Goal: Task Accomplishment & Management: Use online tool/utility

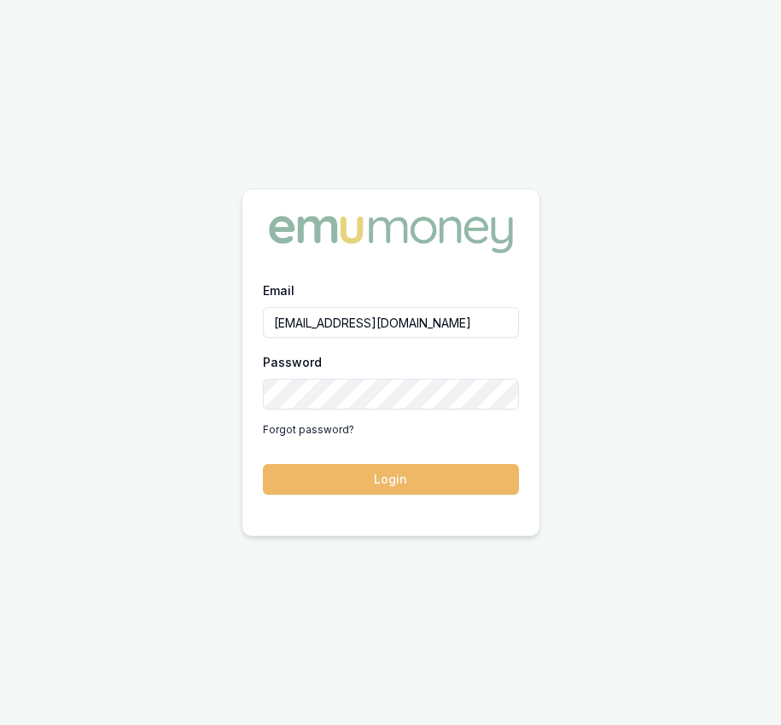
click at [311, 467] on button "Login" at bounding box center [391, 479] width 256 height 31
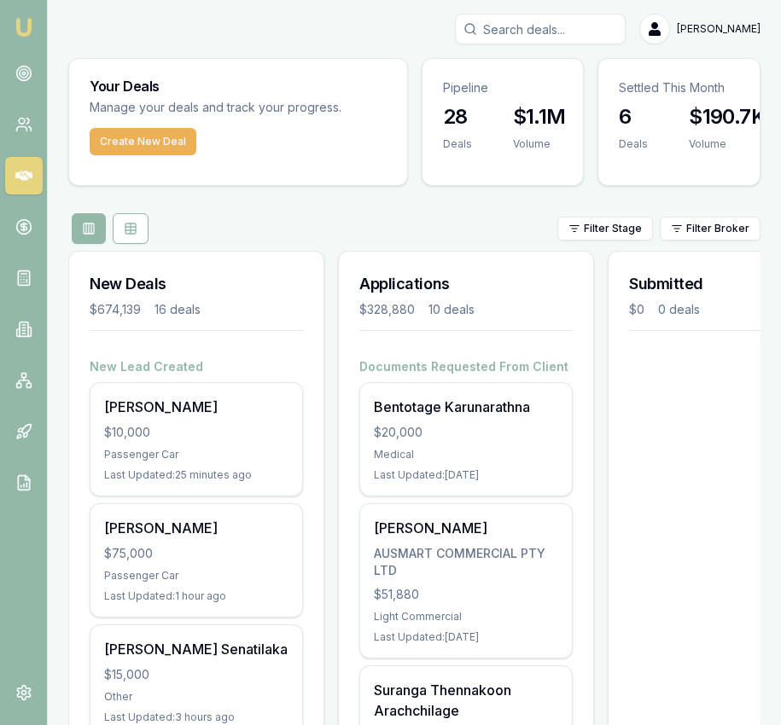
click at [537, 41] on input "Search deals" at bounding box center [540, 29] width 171 height 31
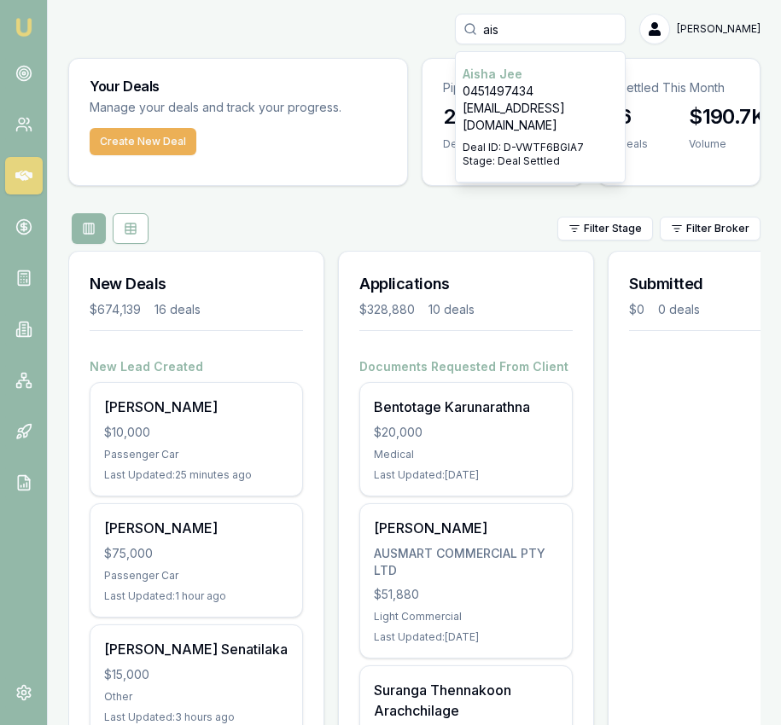
type input "ais"
click at [533, 134] on div "Select deal for Aisha Jee" at bounding box center [540, 137] width 155 height 7
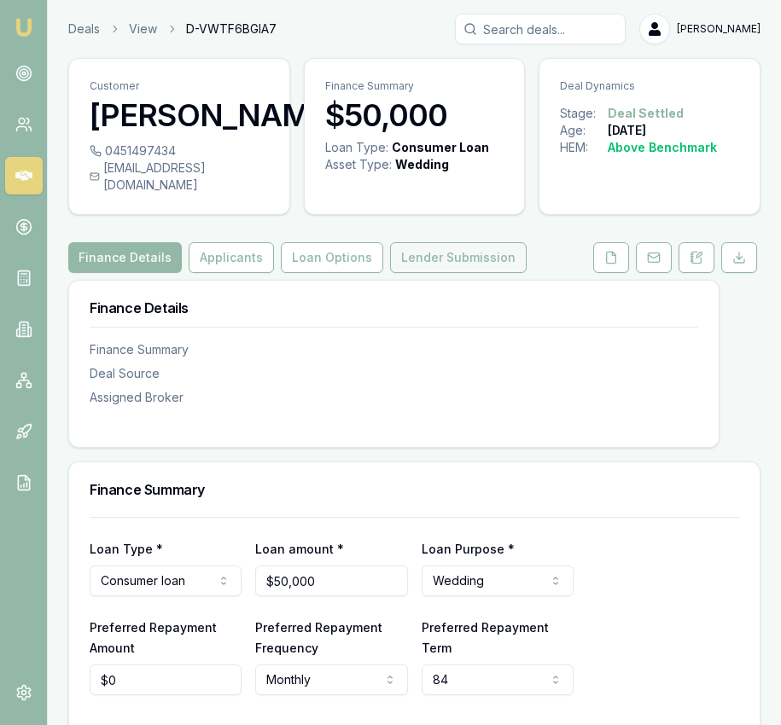
click at [397, 247] on button "Lender Submission" at bounding box center [458, 257] width 137 height 31
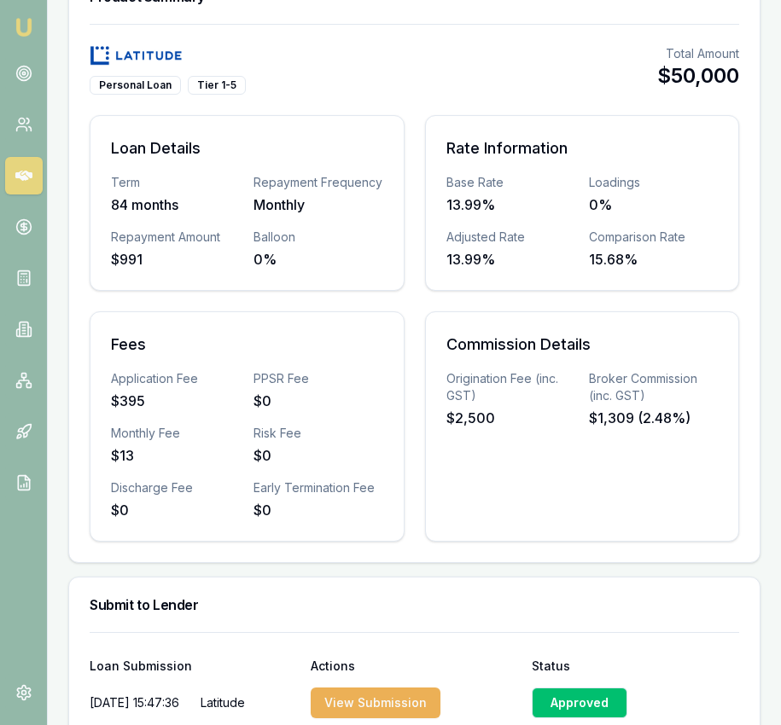
scroll to position [566, 0]
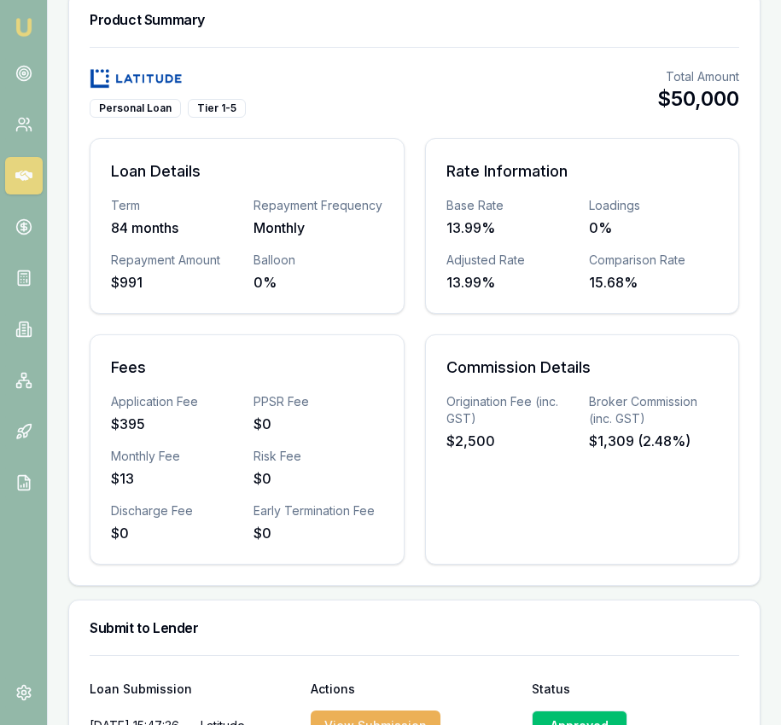
click at [476, 75] on div "Personal Loan Tier 1-5 Total Amount $50,000" at bounding box center [414, 92] width 649 height 49
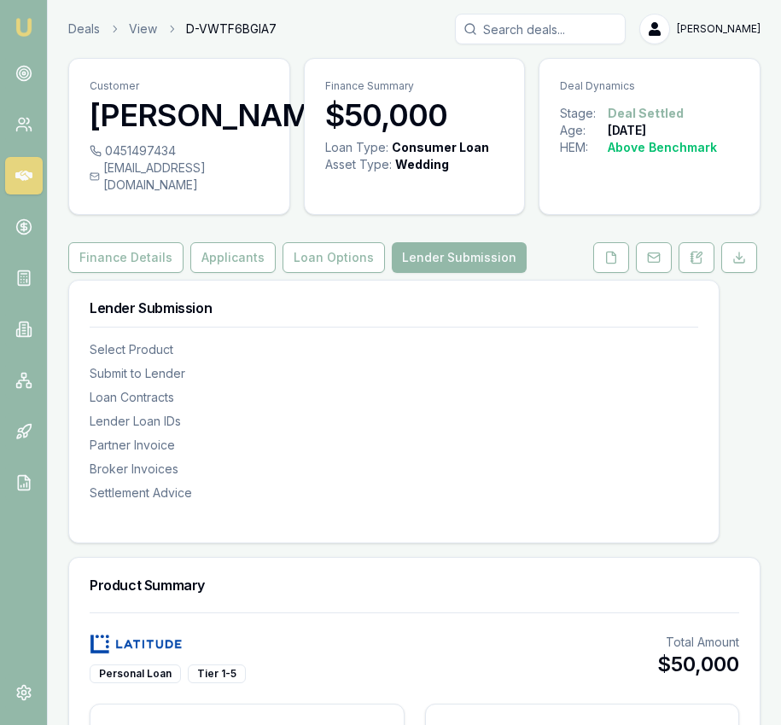
click at [546, 37] on input "Search deals" at bounding box center [540, 29] width 171 height 31
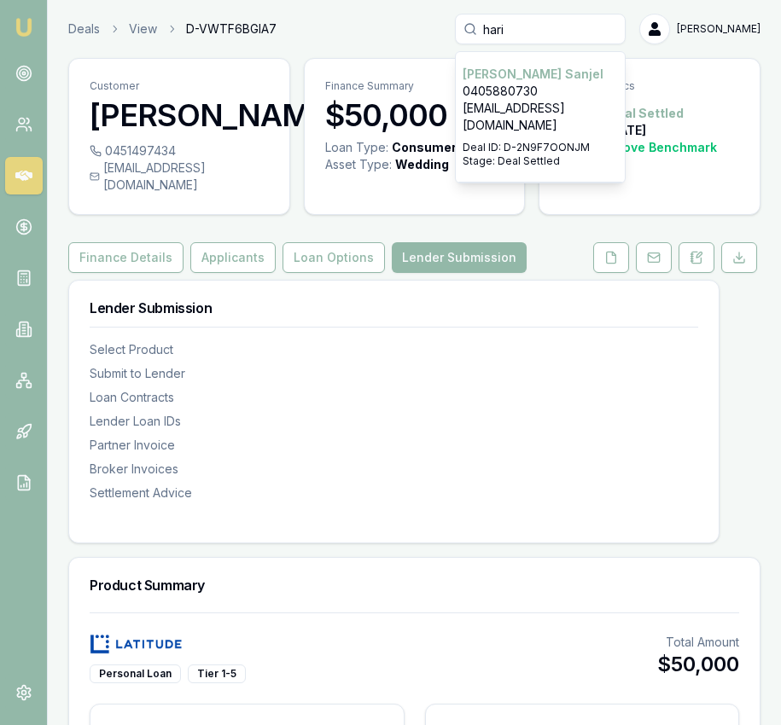
type input "hari"
click at [542, 100] on p "sanjelsuman@gmail.com" at bounding box center [540, 117] width 155 height 34
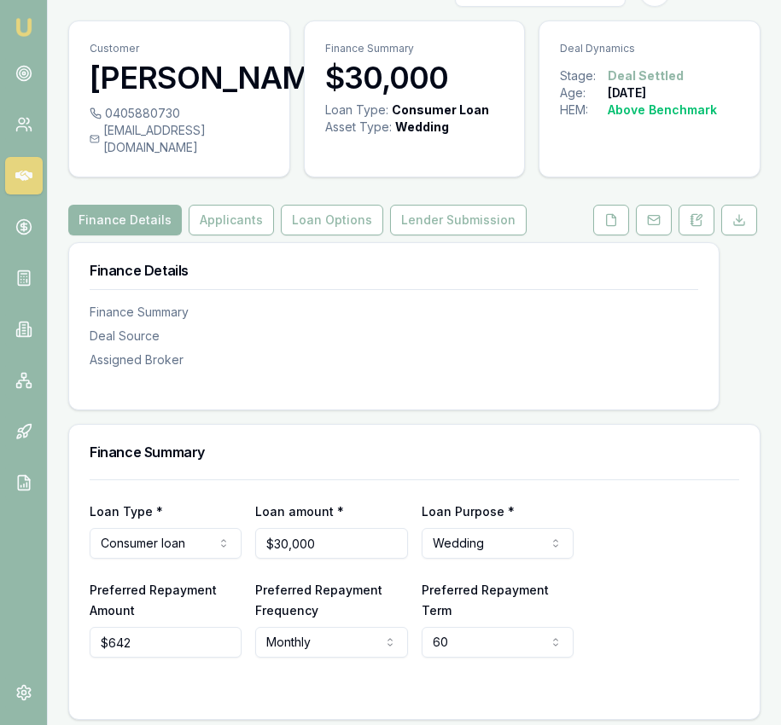
scroll to position [38, 0]
click at [445, 253] on div "Customer Haribansha Sanjel 0405880730 sanjelsuman@gmail.com Finance Summary $30…" at bounding box center [414, 589] width 692 height 1138
click at [447, 235] on button "Lender Submission" at bounding box center [458, 219] width 137 height 31
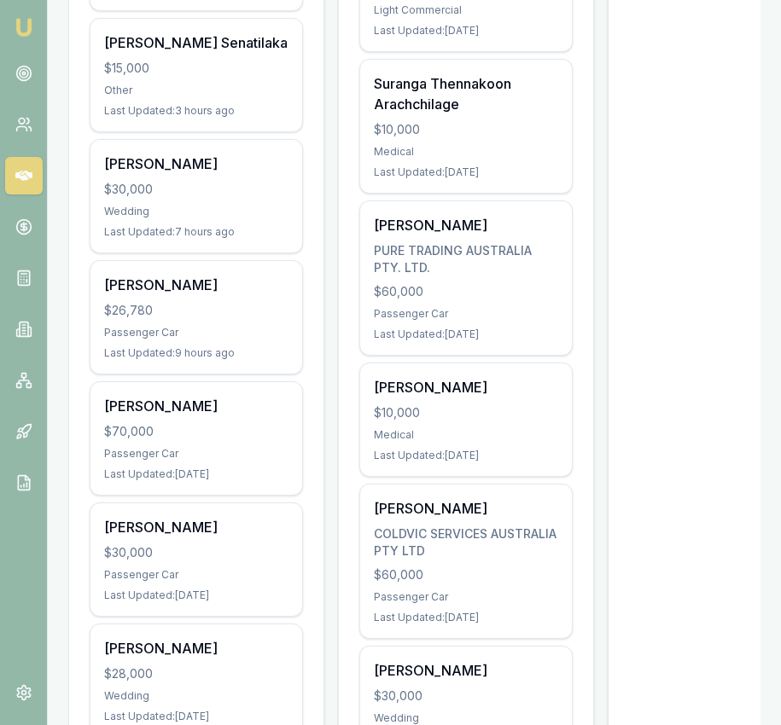
scroll to position [598, 0]
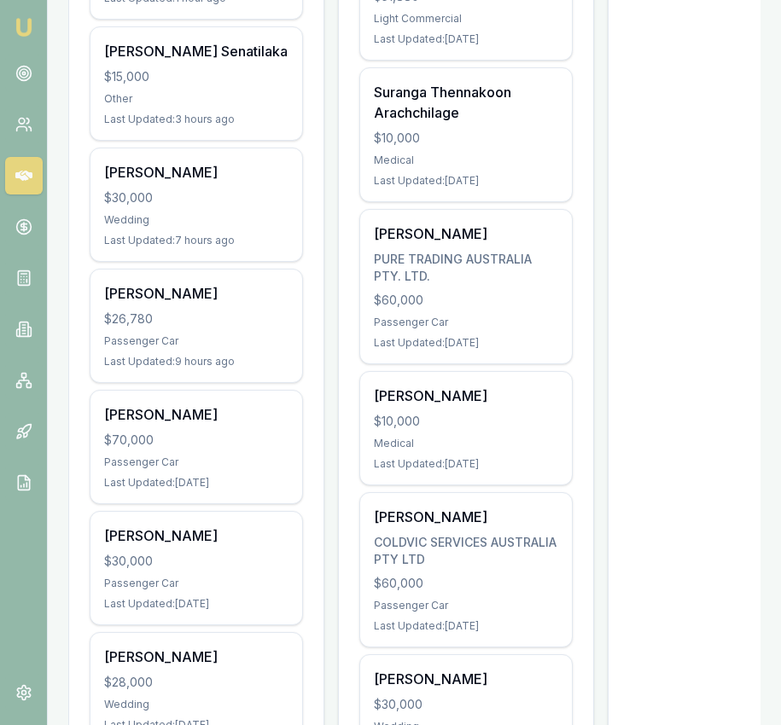
click at [228, 490] on div "[PERSON_NAME] $70,000 Passenger Car Last Updated: [DATE]" at bounding box center [196, 447] width 212 height 113
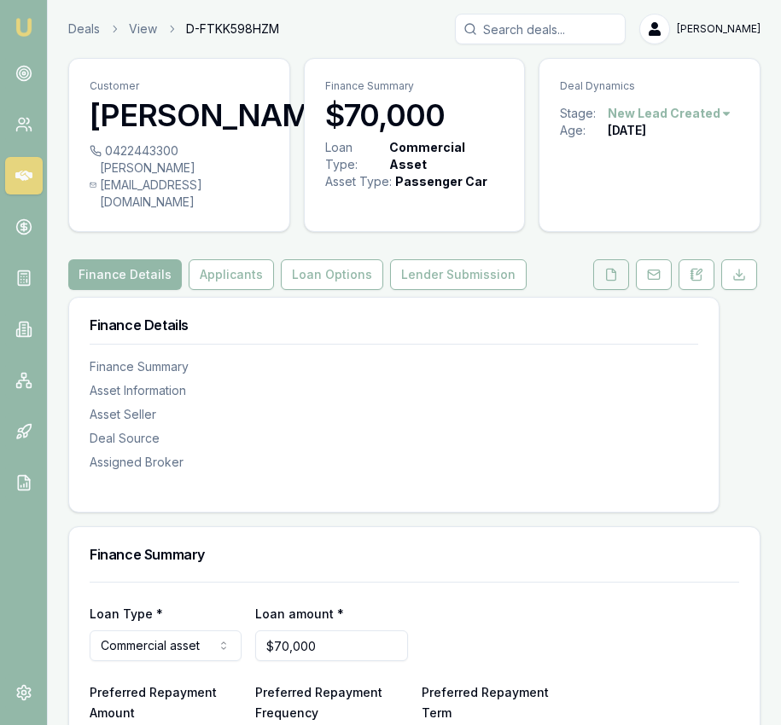
click at [602, 266] on button at bounding box center [611, 274] width 36 height 31
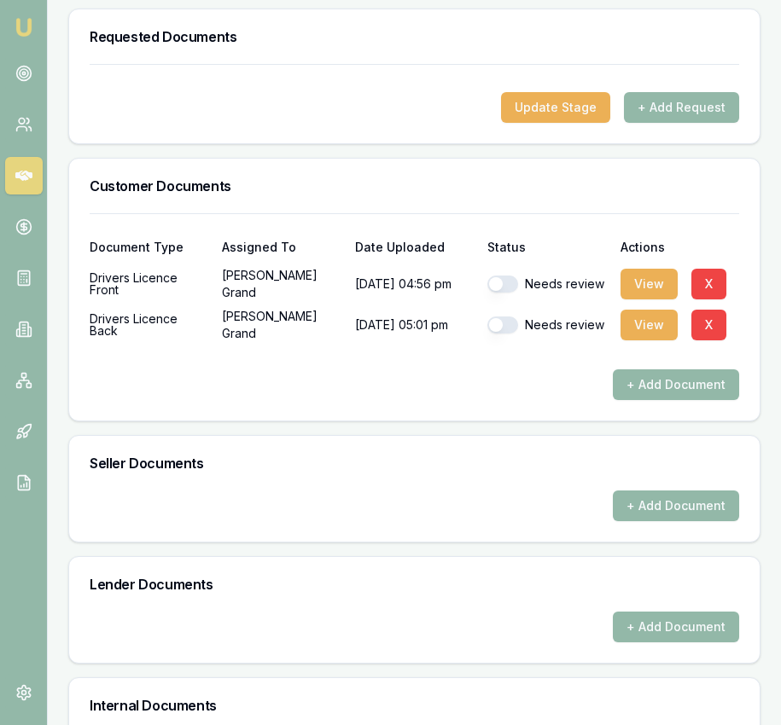
scroll to position [545, 0]
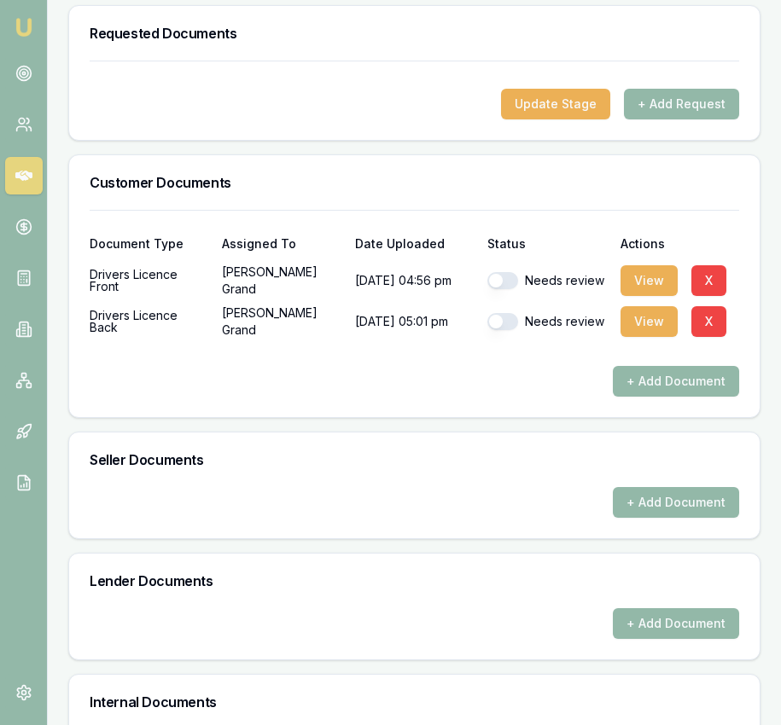
click at [498, 316] on button "button" at bounding box center [502, 321] width 31 height 17
checkbox input "true"
click at [501, 267] on div "Needs review" at bounding box center [546, 281] width 119 height 34
click at [502, 282] on button "button" at bounding box center [502, 280] width 31 height 17
checkbox input "true"
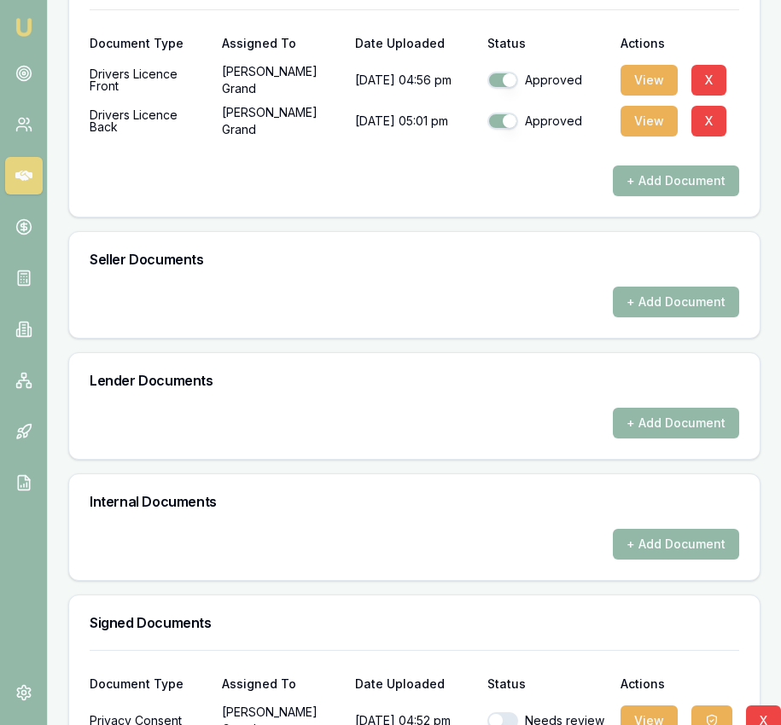
scroll to position [852, 0]
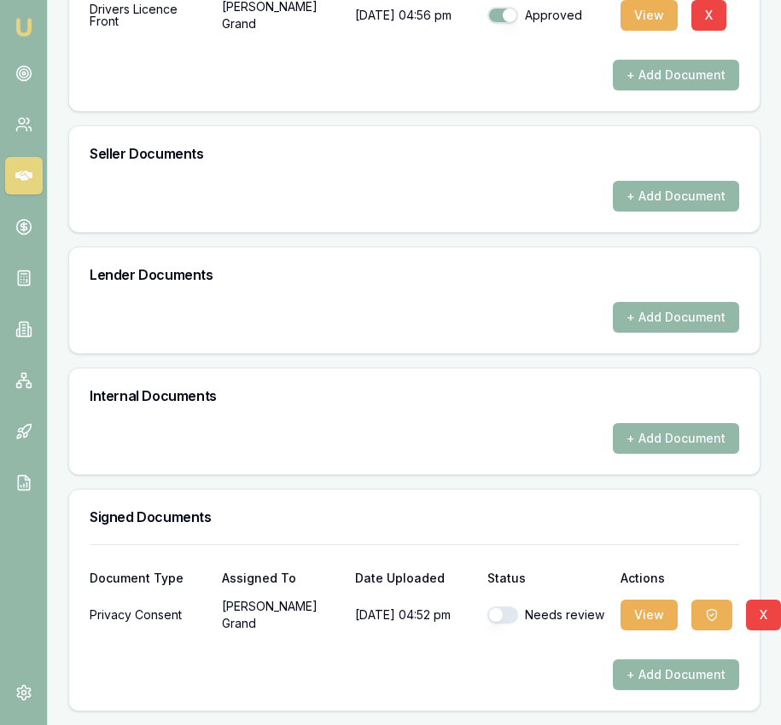
click at [500, 619] on button "button" at bounding box center [502, 615] width 31 height 17
checkbox input "true"
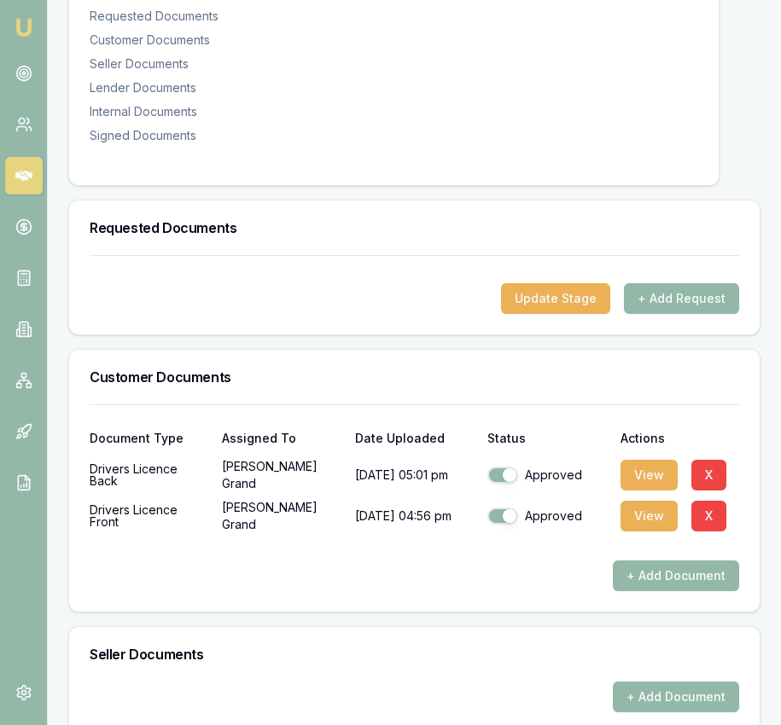
scroll to position [0, 0]
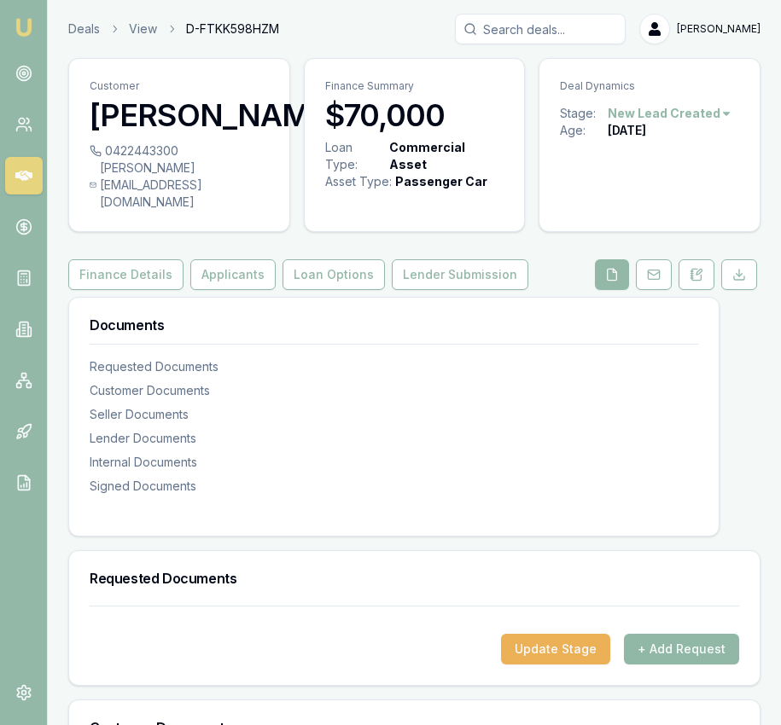
click at [672, 651] on button "+ Add Request" at bounding box center [681, 649] width 115 height 31
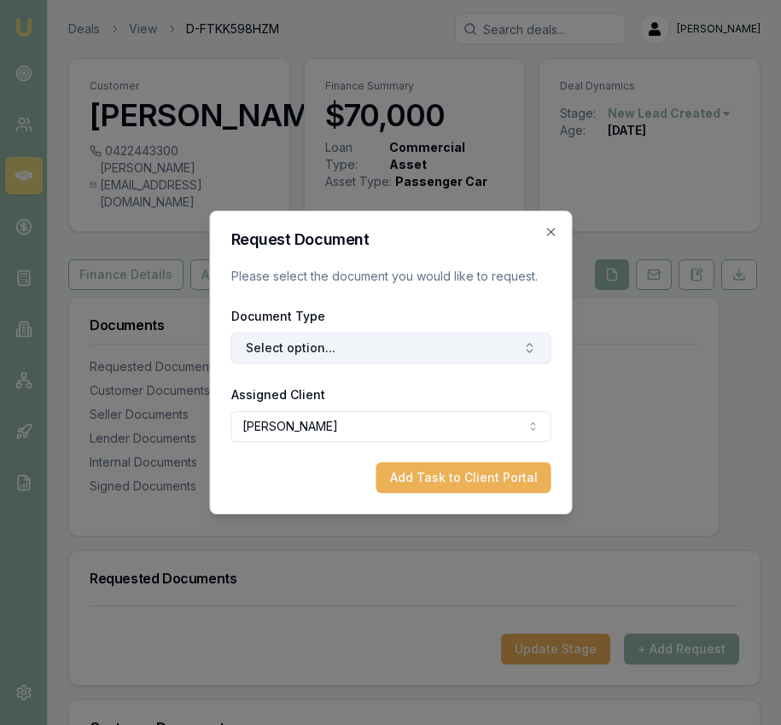
click at [461, 353] on button "Select option..." at bounding box center [390, 348] width 320 height 31
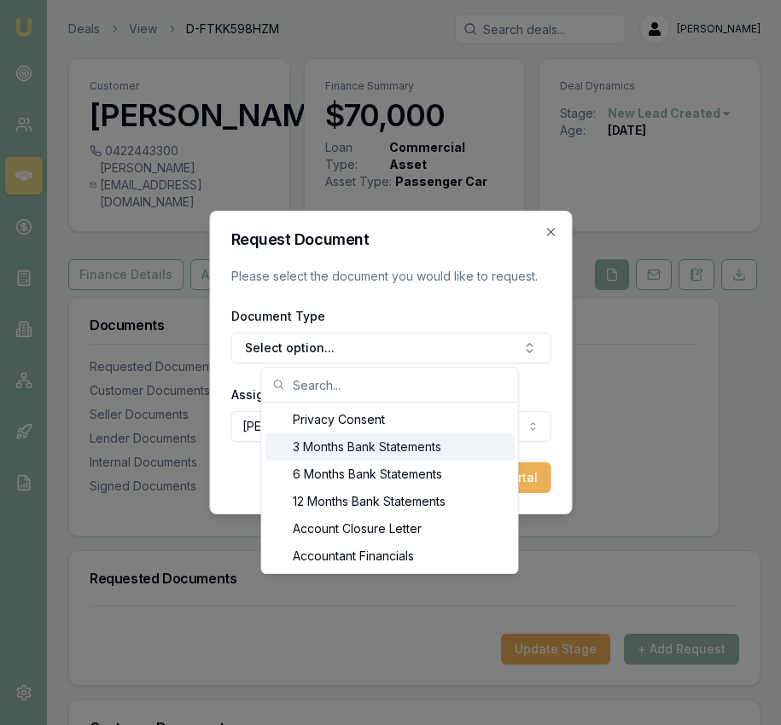
click at [429, 457] on div "3 Months Bank Statements" at bounding box center [389, 447] width 249 height 27
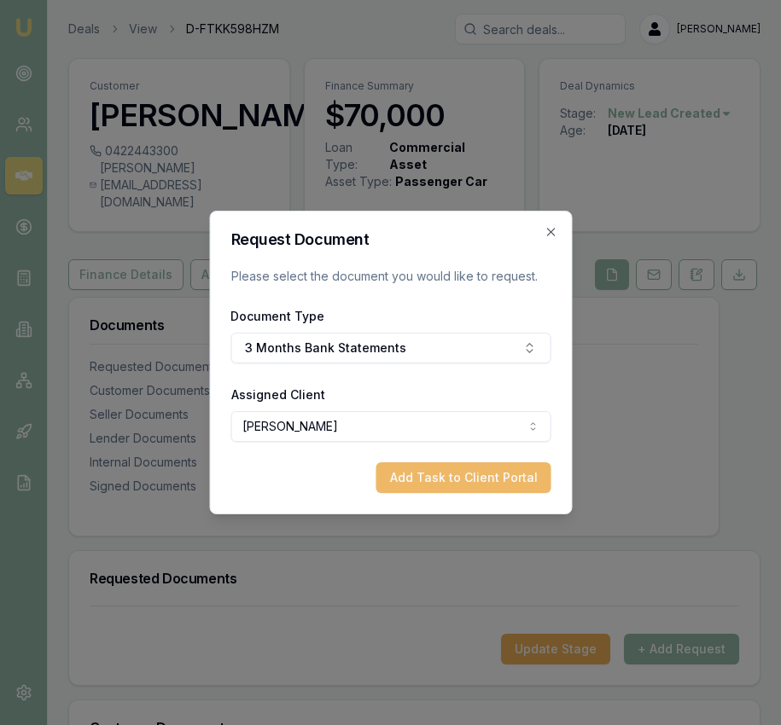
click at [426, 480] on button "Add Task to Client Portal" at bounding box center [462, 478] width 175 height 31
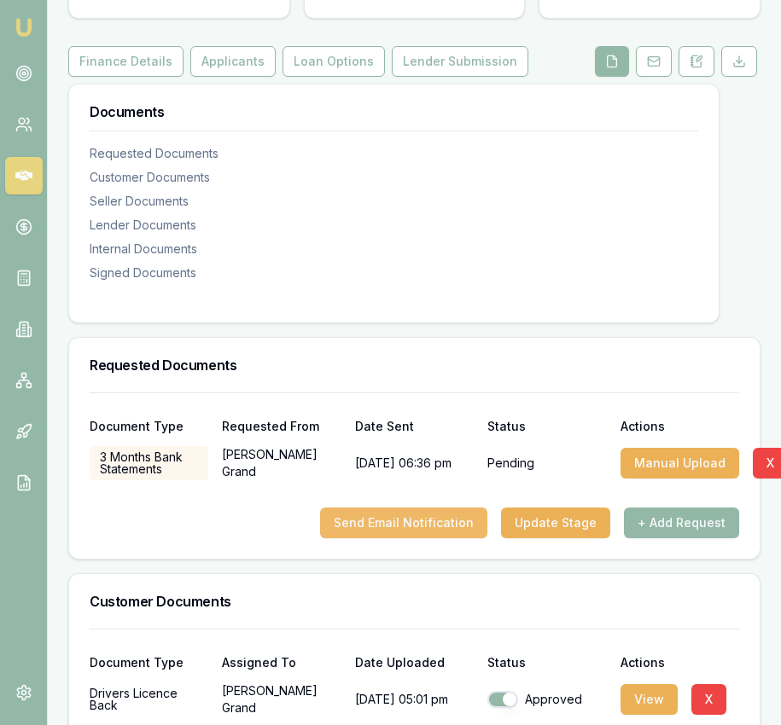
scroll to position [233, 0]
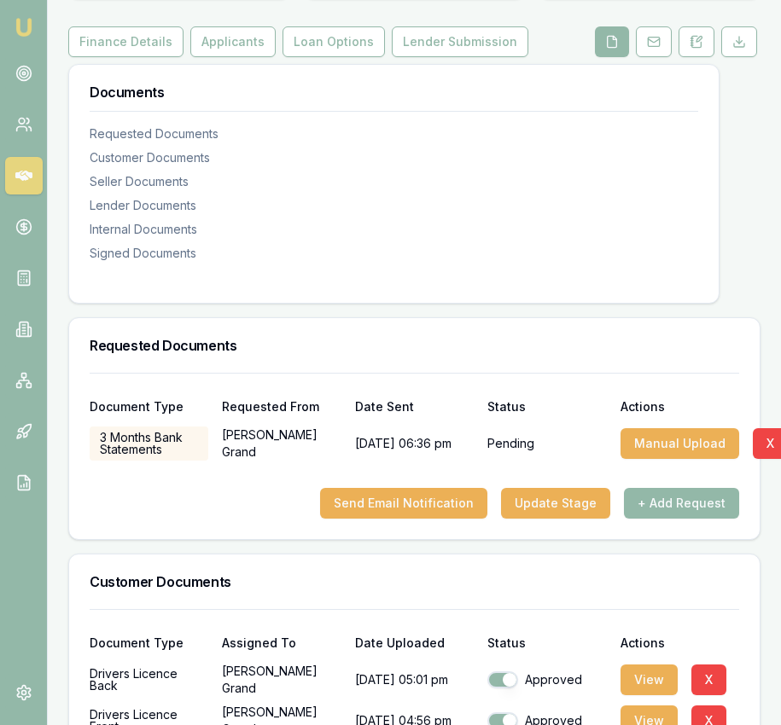
click at [429, 520] on div "Document Type Requested From Date Sent Status Actions 3 Months Bank Statements …" at bounding box center [414, 456] width 690 height 166
click at [428, 502] on button "Send Email Notification" at bounding box center [403, 503] width 167 height 31
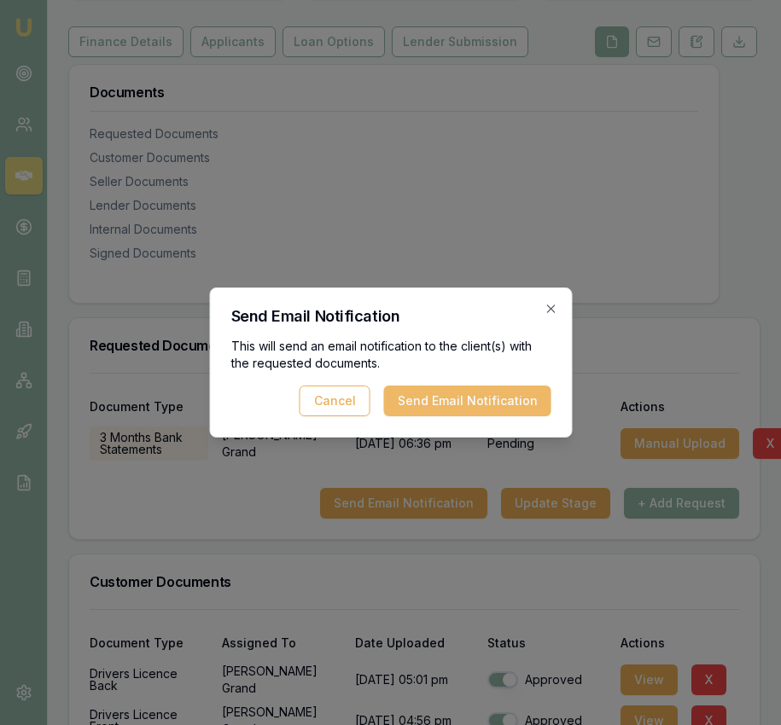
click at [442, 404] on button "Send Email Notification" at bounding box center [466, 401] width 167 height 31
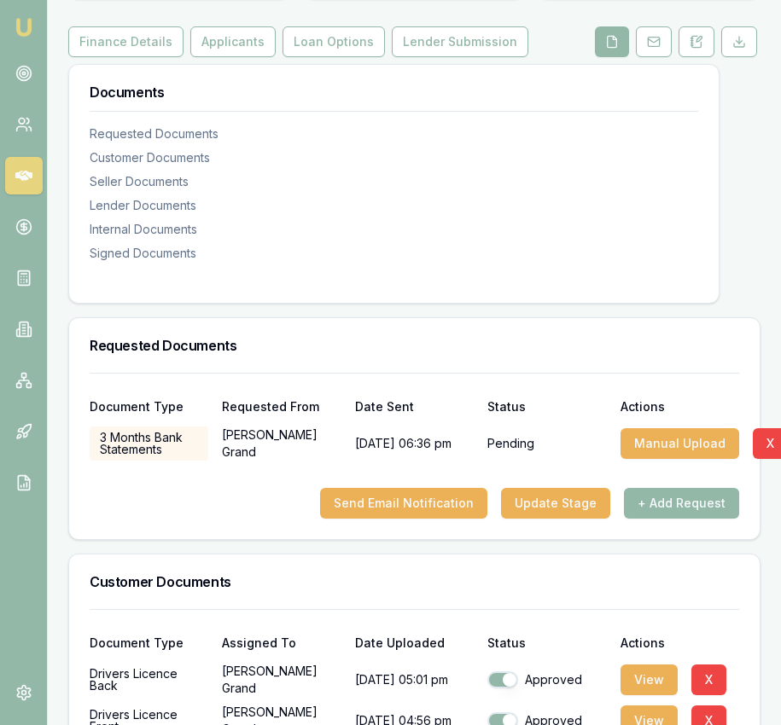
click at [442, 405] on div "Date Sent" at bounding box center [414, 407] width 119 height 12
